Goal: Task Accomplishment & Management: Manage account settings

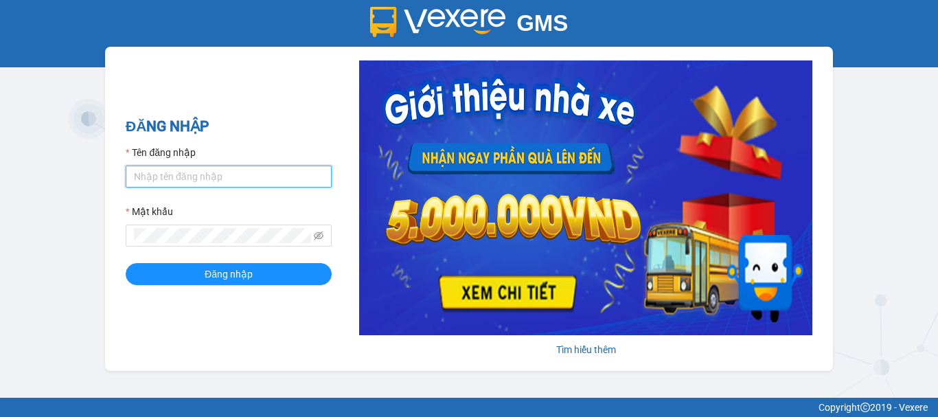
click at [186, 170] on input "Tên đăng nhập" at bounding box center [229, 177] width 206 height 22
type input "truongvv_hhlc.saoviet"
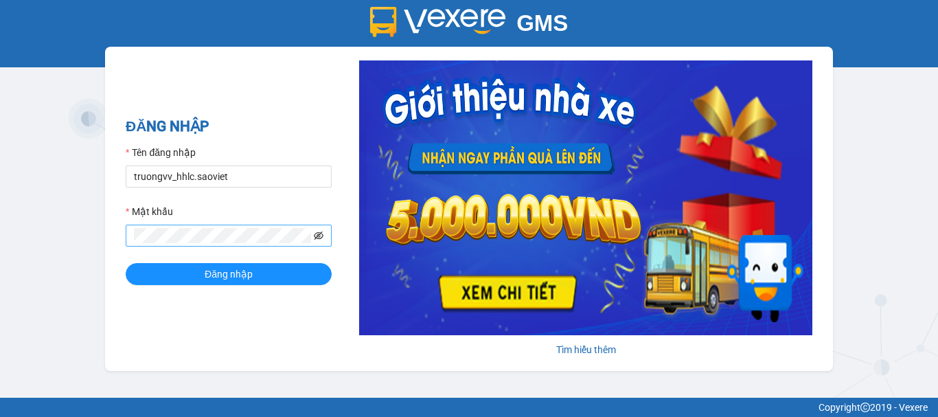
click at [316, 235] on icon "eye-invisible" at bounding box center [319, 236] width 10 height 10
click at [316, 235] on icon "eye" at bounding box center [319, 236] width 10 height 10
click at [318, 233] on icon "eye-invisible" at bounding box center [319, 235] width 10 height 8
click at [126, 263] on button "Đăng nhập" at bounding box center [229, 274] width 206 height 22
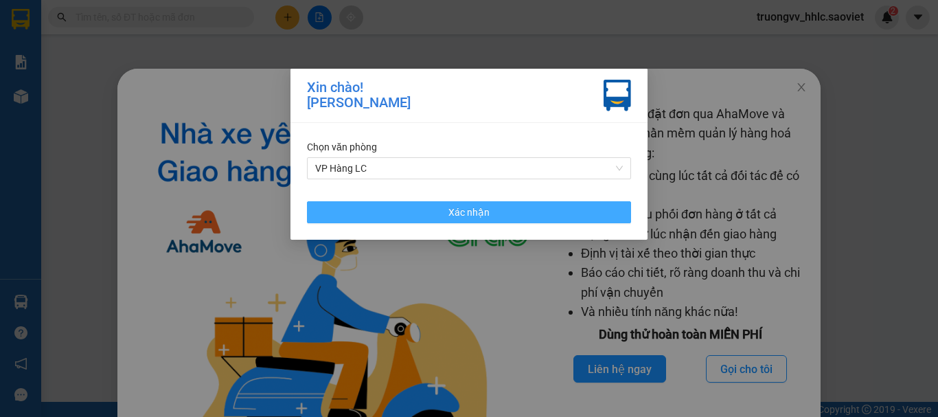
click at [339, 214] on button "Xác nhận" at bounding box center [469, 212] width 324 height 22
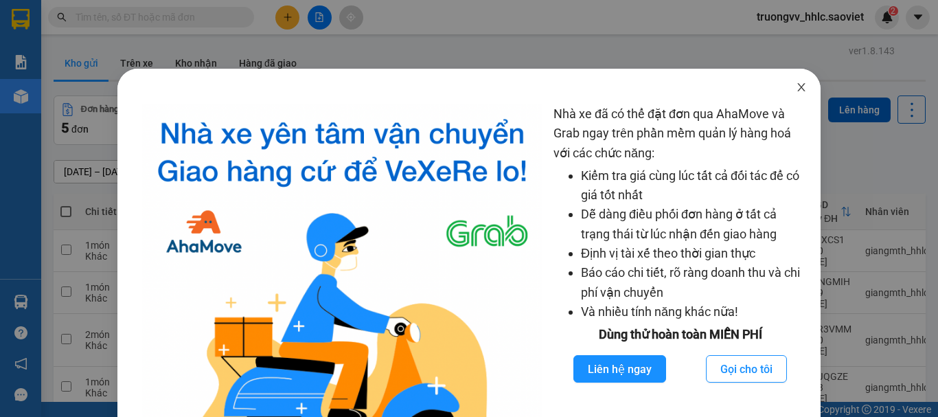
click at [796, 91] on icon "close" at bounding box center [801, 87] width 11 height 11
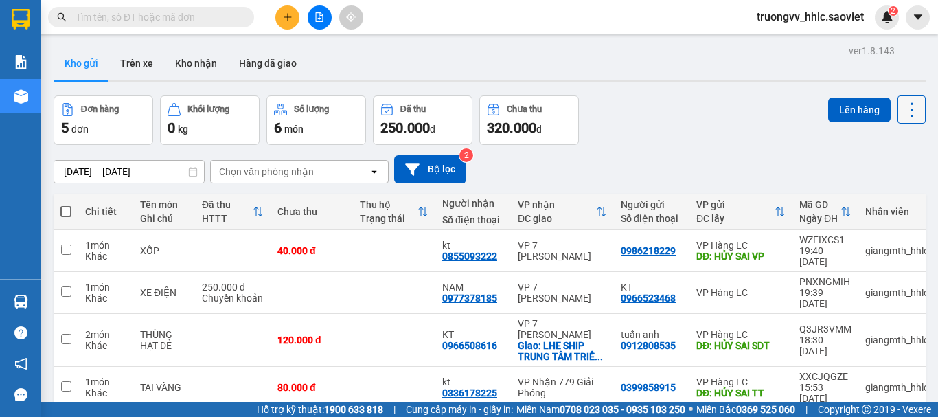
click at [907, 114] on icon at bounding box center [911, 109] width 19 height 19
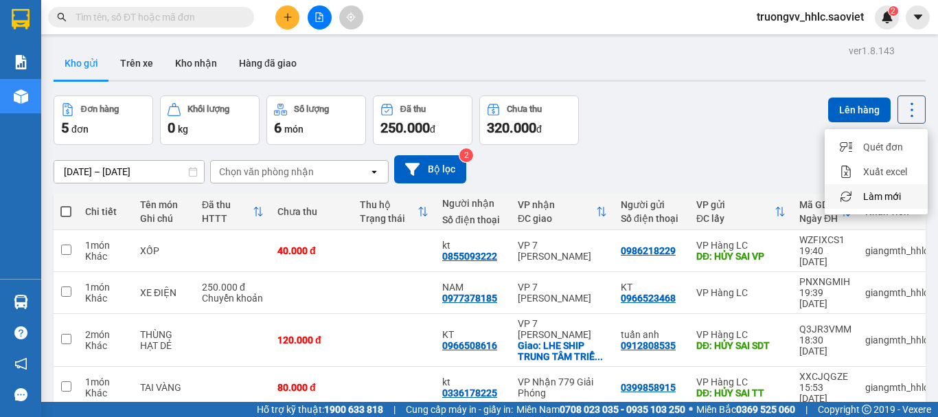
click at [883, 192] on span "Làm mới" at bounding box center [882, 197] width 38 height 14
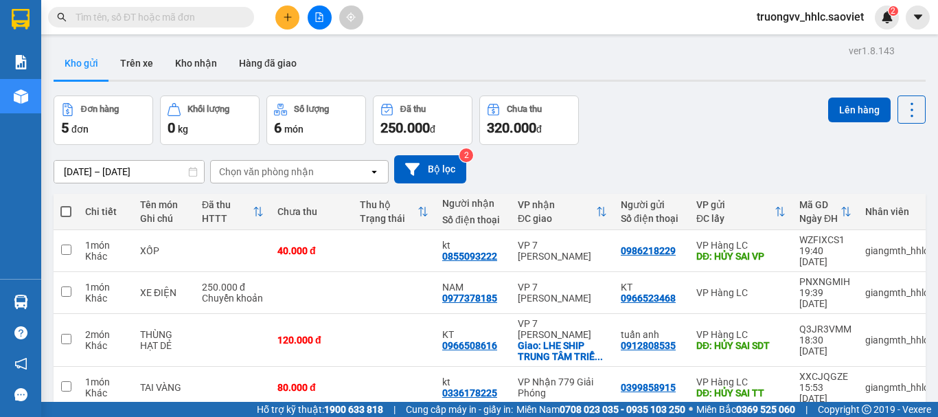
click at [765, 17] on span "truongvv_hhlc.saoviet" at bounding box center [810, 16] width 129 height 17
click at [784, 44] on span "Đăng xuất" at bounding box center [816, 42] width 100 height 15
